Goal: Find specific page/section: Find specific page/section

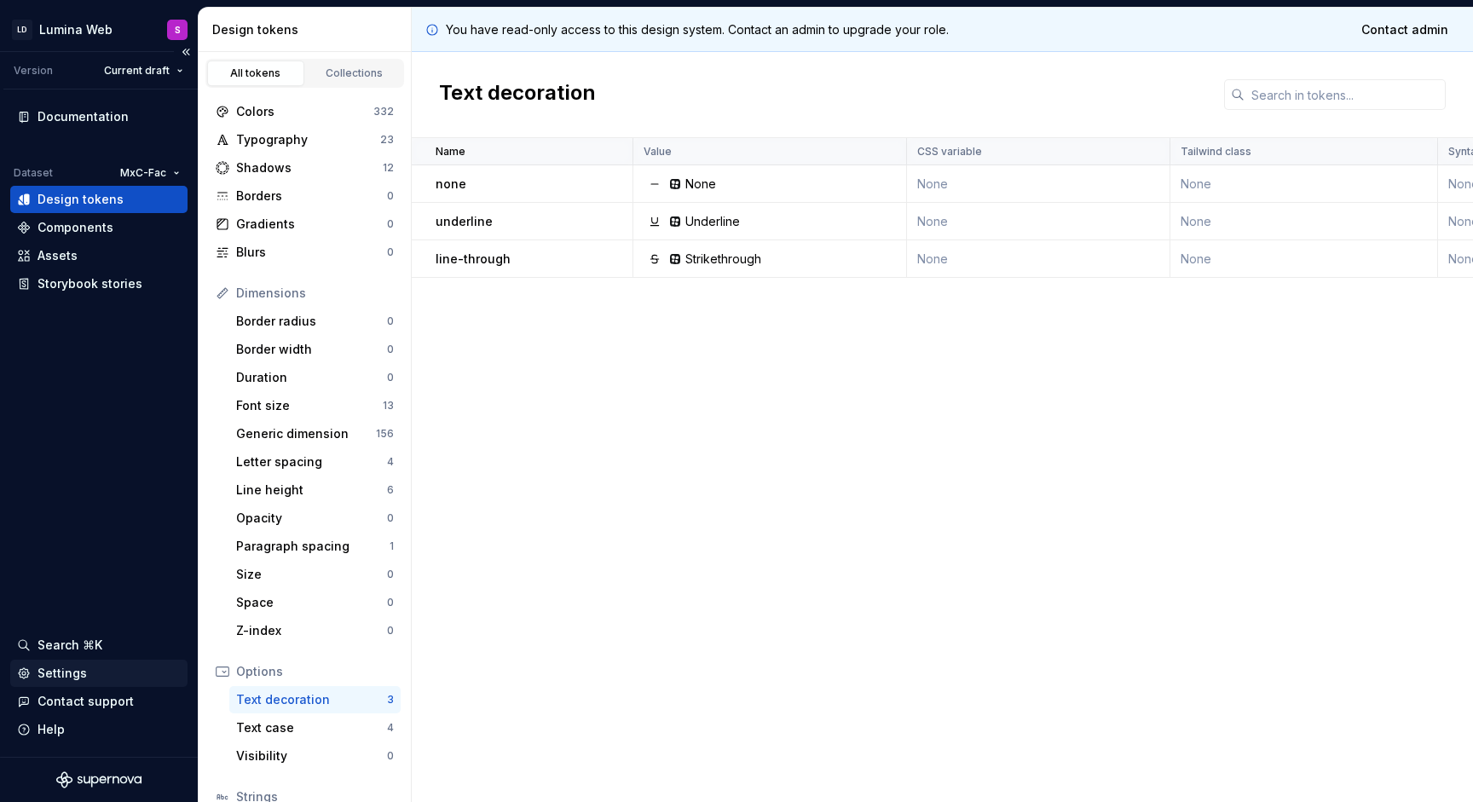
click at [115, 674] on div "Settings" at bounding box center [99, 673] width 164 height 17
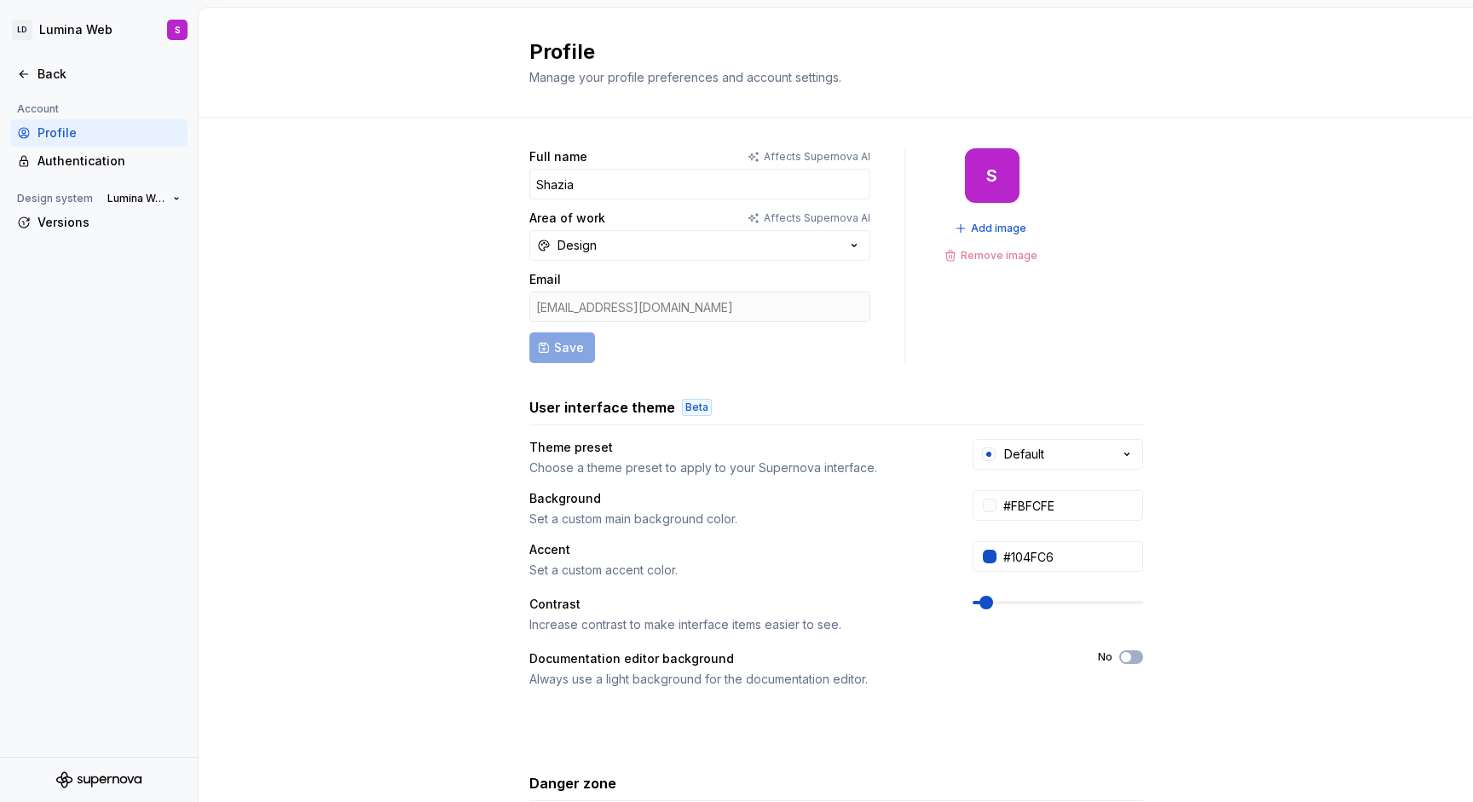
click at [114, 775] on icon "Supernova Logo" at bounding box center [98, 780] width 85 height 17
